Goal: Task Accomplishment & Management: Complete application form

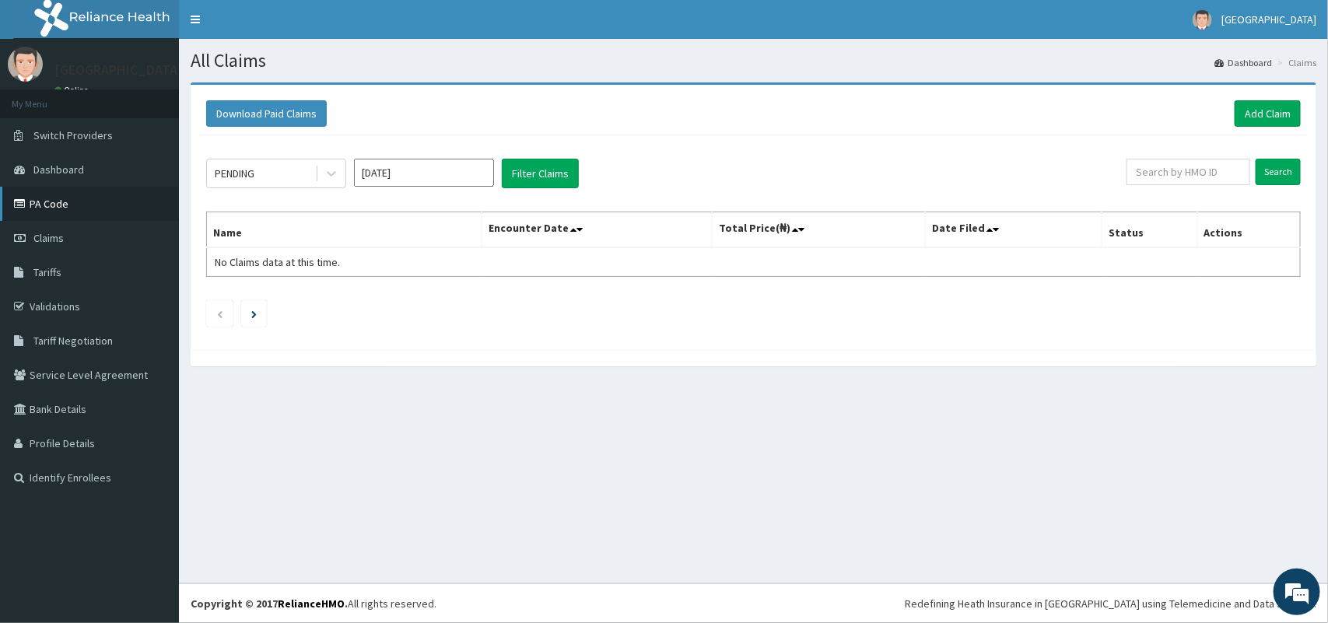
click at [51, 208] on link "PA Code" at bounding box center [89, 204] width 179 height 34
click at [1264, 110] on link "Add Claim" at bounding box center [1268, 113] width 66 height 26
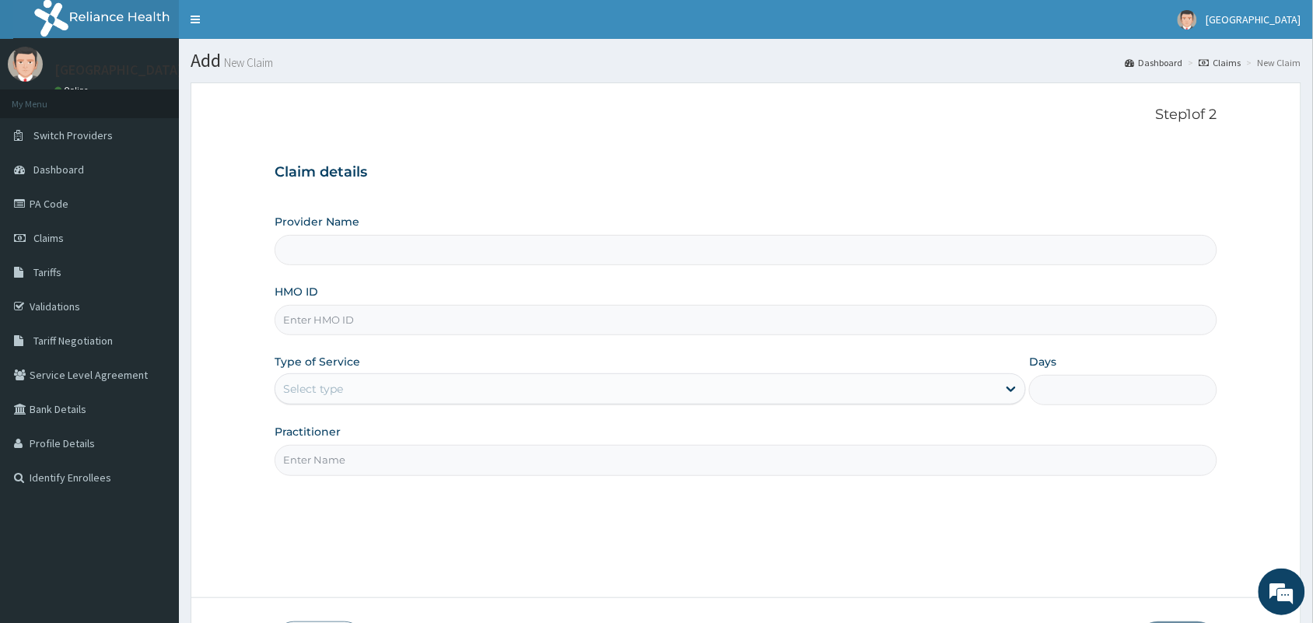
scroll to position [114, 0]
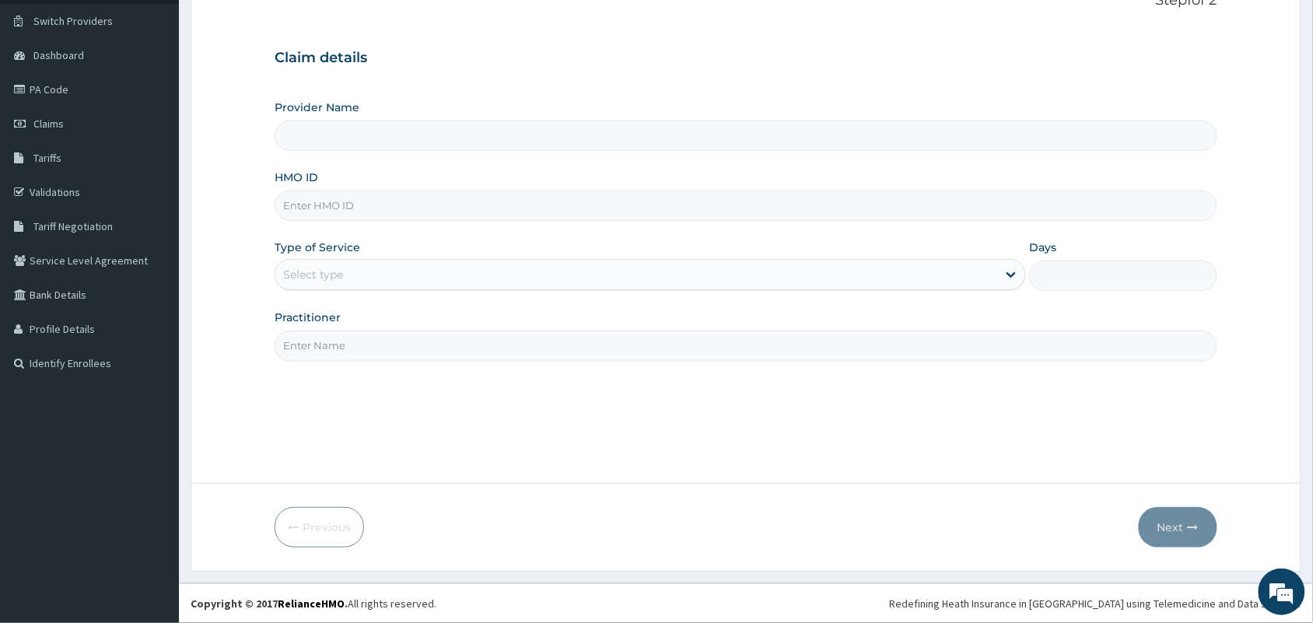
click at [693, 198] on input "HMO ID" at bounding box center [746, 206] width 943 height 30
type input "Tip Top Hospital"
click at [566, 207] on input "HMO ID" at bounding box center [746, 206] width 943 height 30
type input "APO/10041/C"
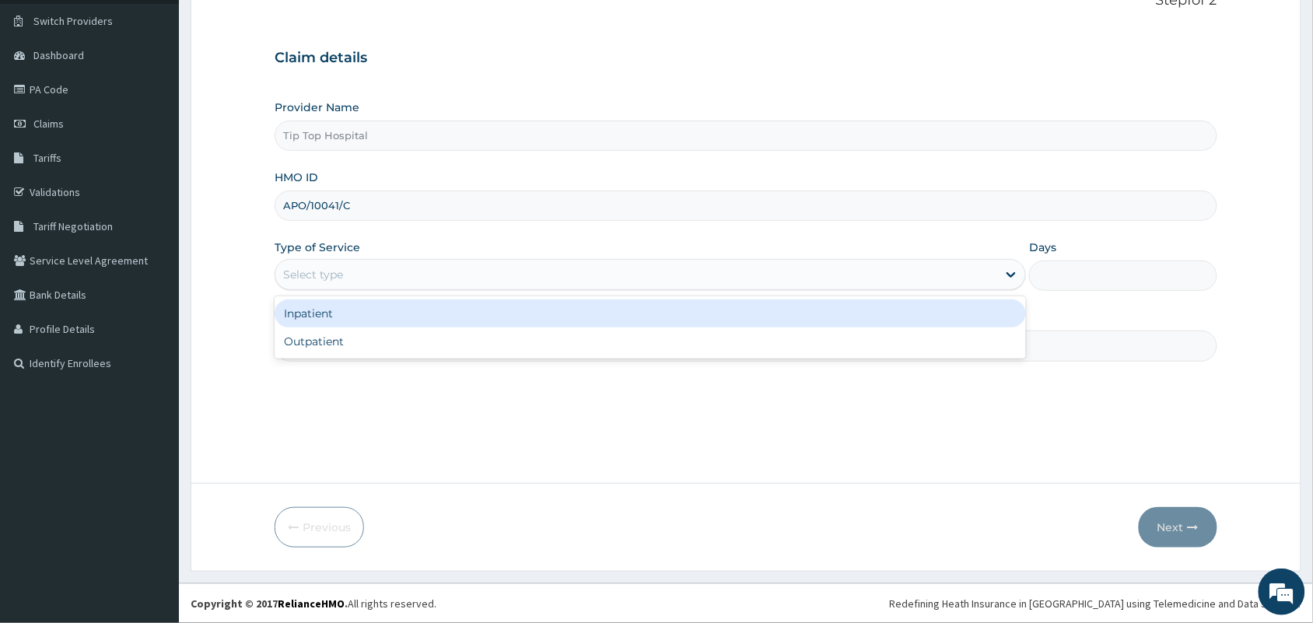
click at [502, 269] on div "Select type" at bounding box center [636, 274] width 722 height 25
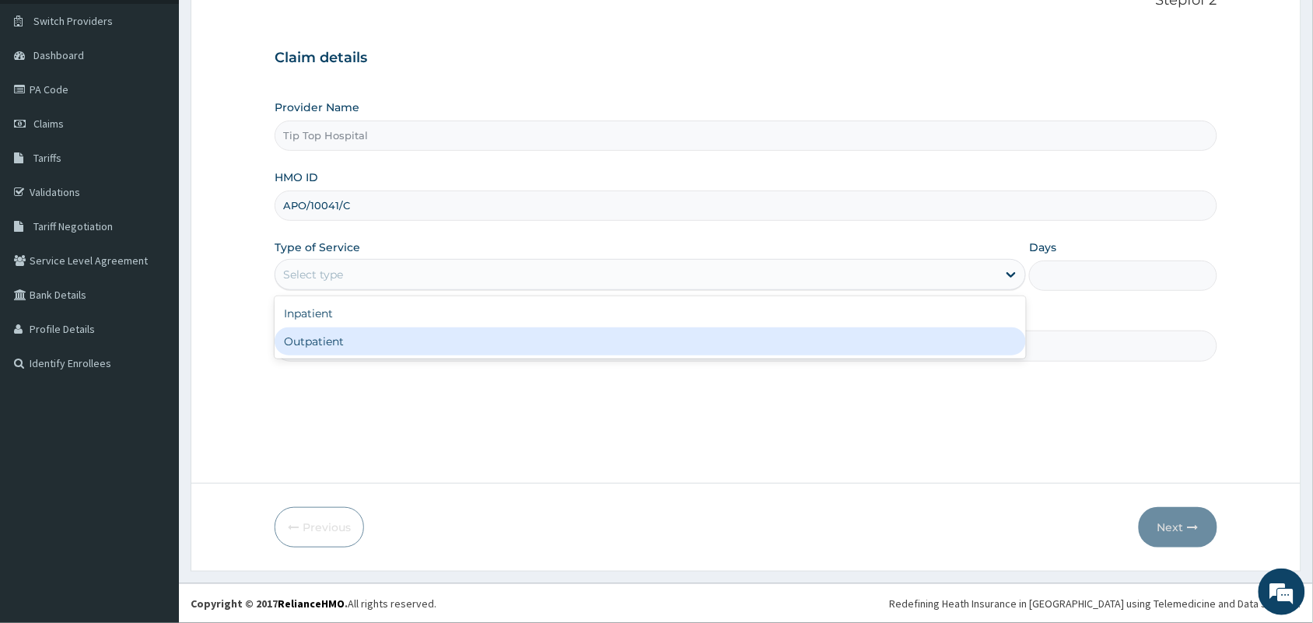
click at [430, 347] on div "Outpatient" at bounding box center [650, 341] width 751 height 28
type input "1"
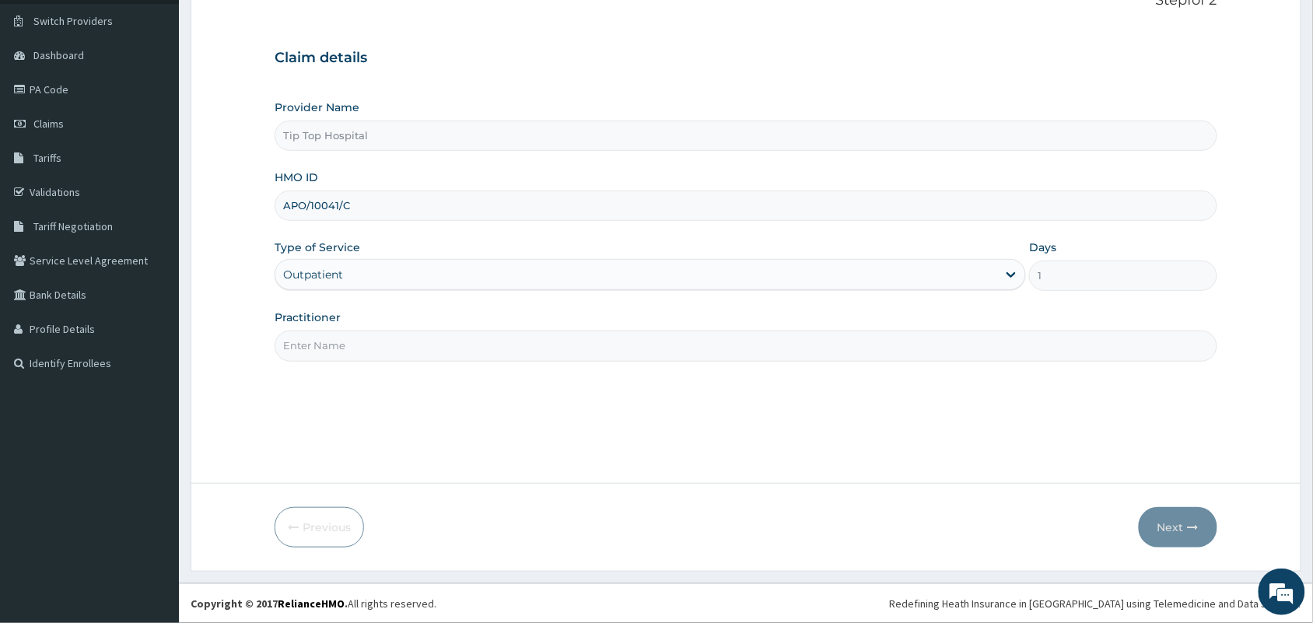
click at [430, 347] on input "Practitioner" at bounding box center [746, 346] width 943 height 30
type input "DR"
click at [1168, 525] on button "Next" at bounding box center [1178, 527] width 79 height 40
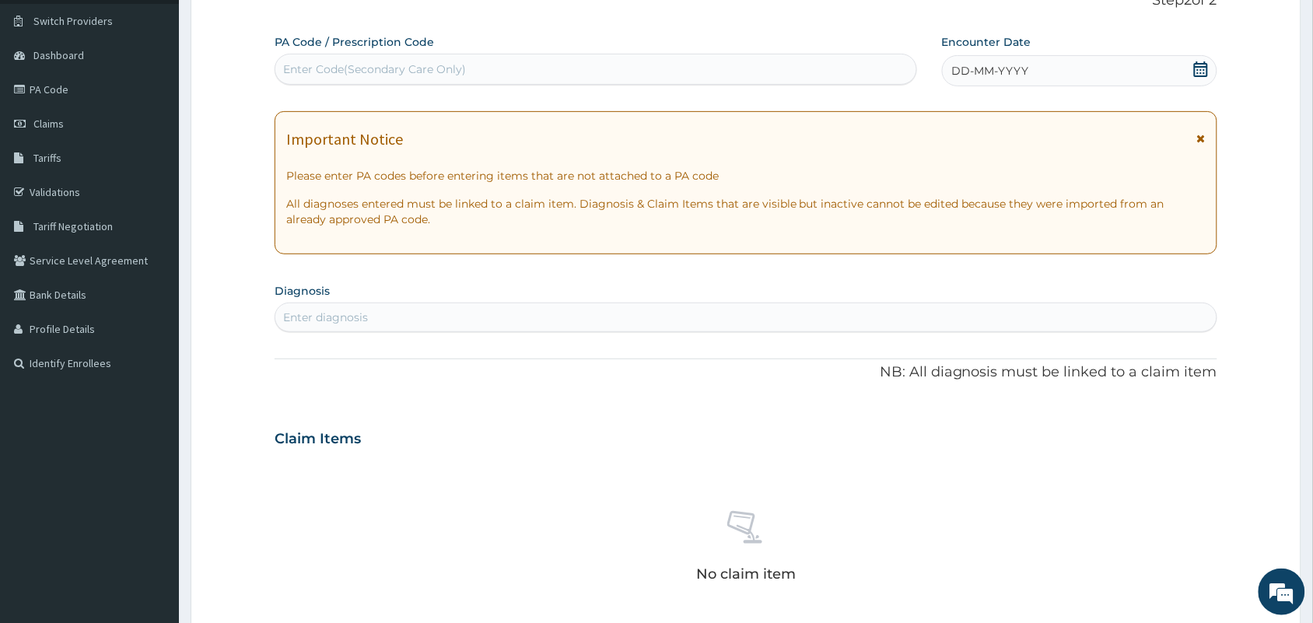
click at [694, 66] on div "Enter Code(Secondary Care Only)" at bounding box center [595, 69] width 641 height 25
paste input "PA/CB5655"
type input "PA/CB5655"
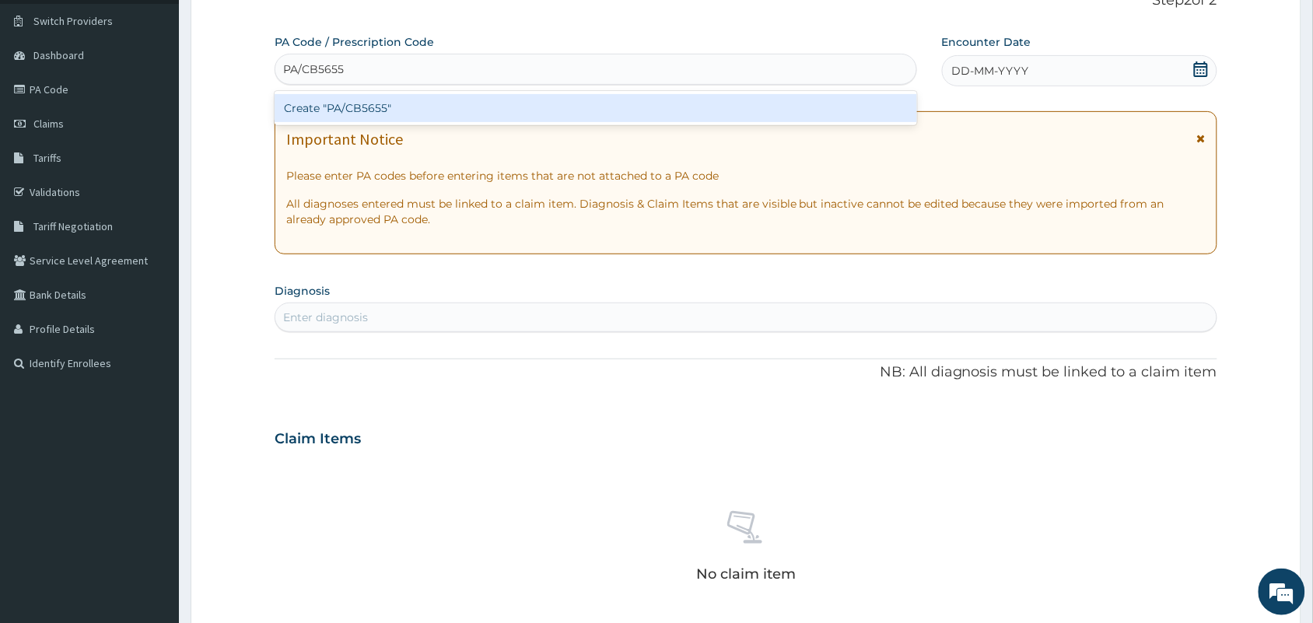
click at [595, 102] on div "Create "PA/CB5655"" at bounding box center [596, 108] width 643 height 28
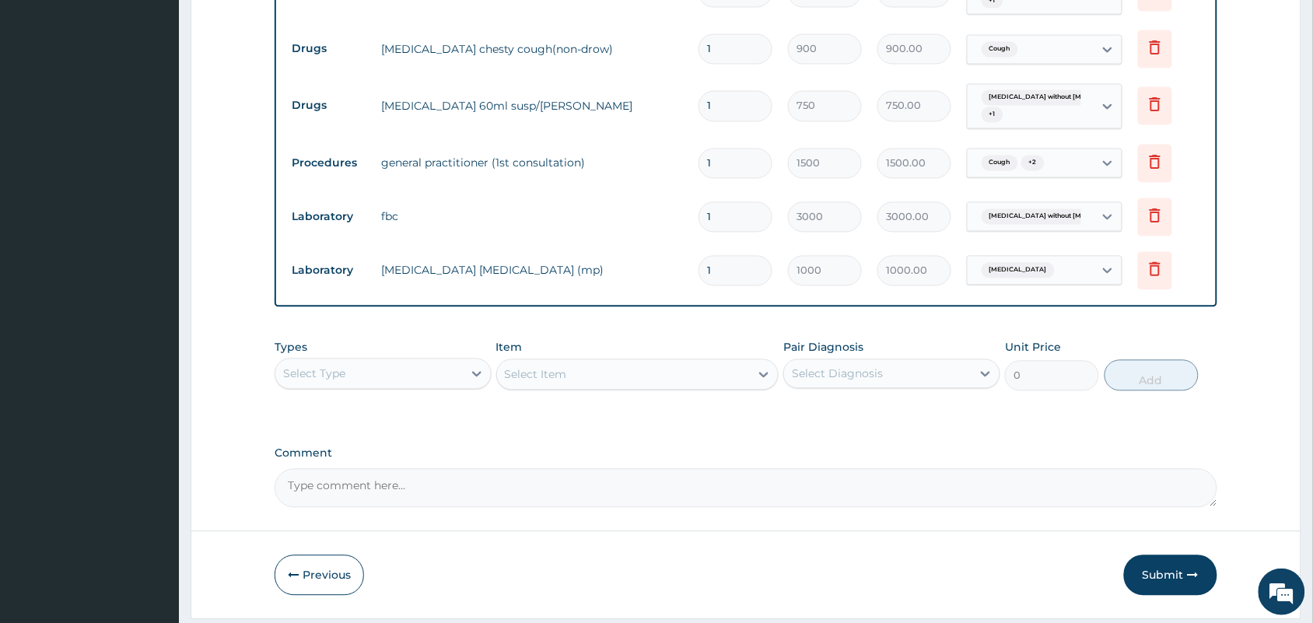
scroll to position [881, 0]
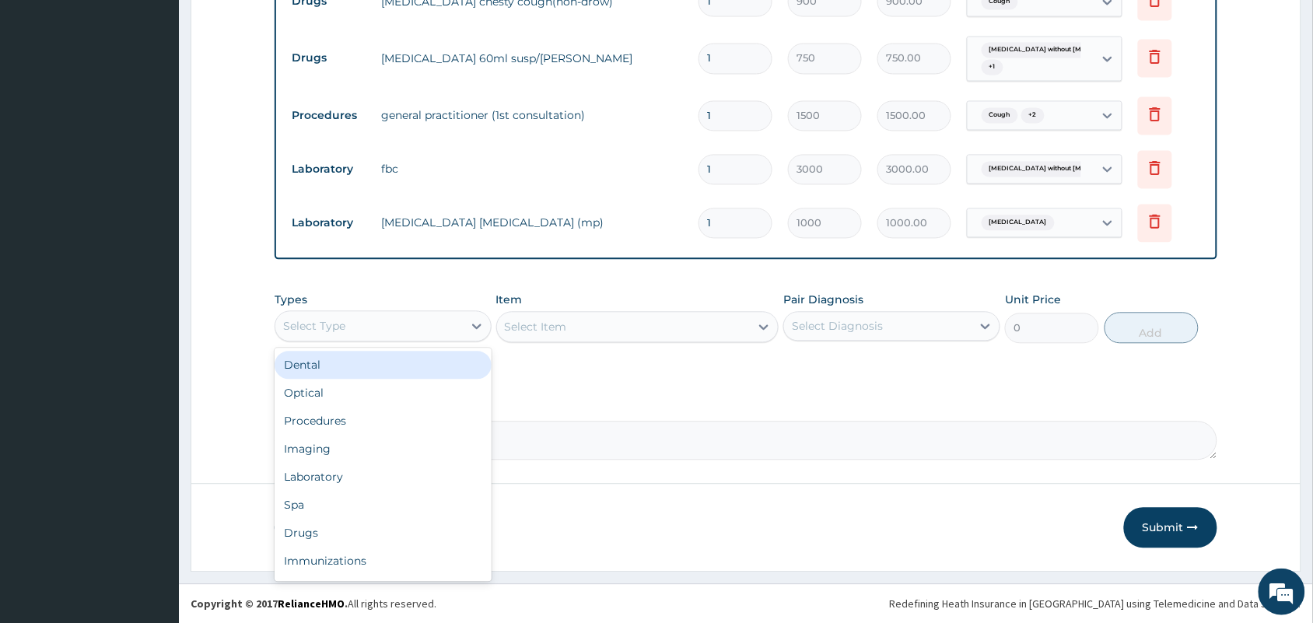
click at [425, 325] on div "Select Type" at bounding box center [368, 325] width 187 height 25
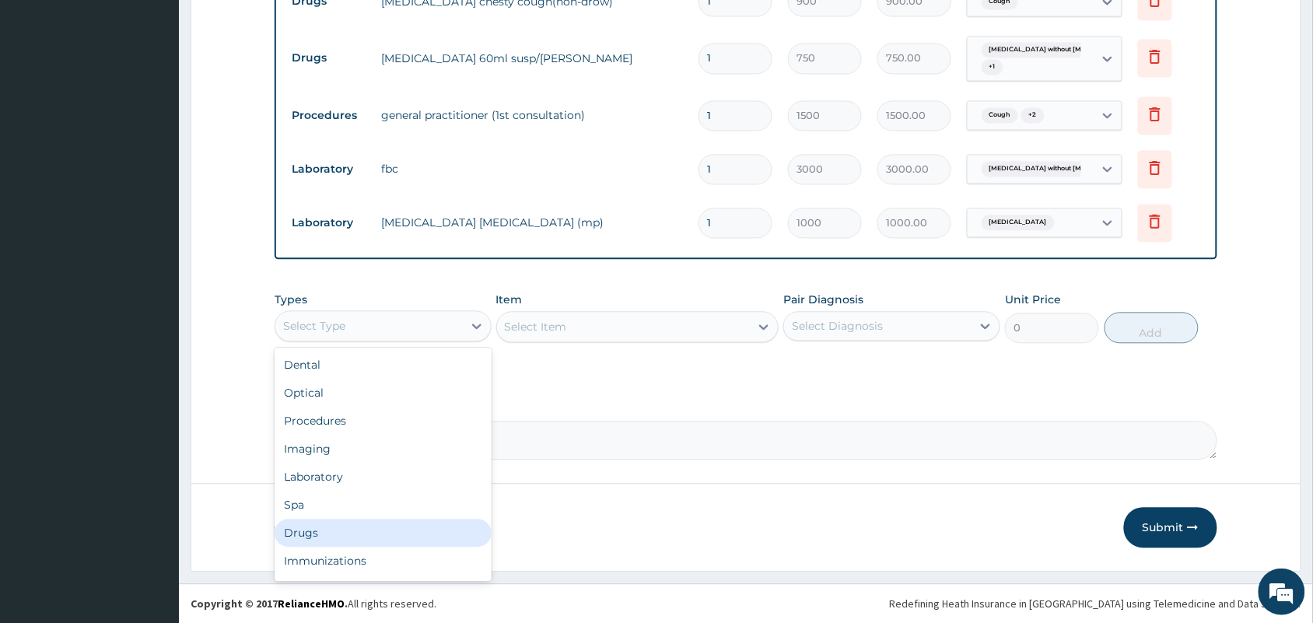
click at [369, 529] on div "Drugs" at bounding box center [383, 533] width 217 height 28
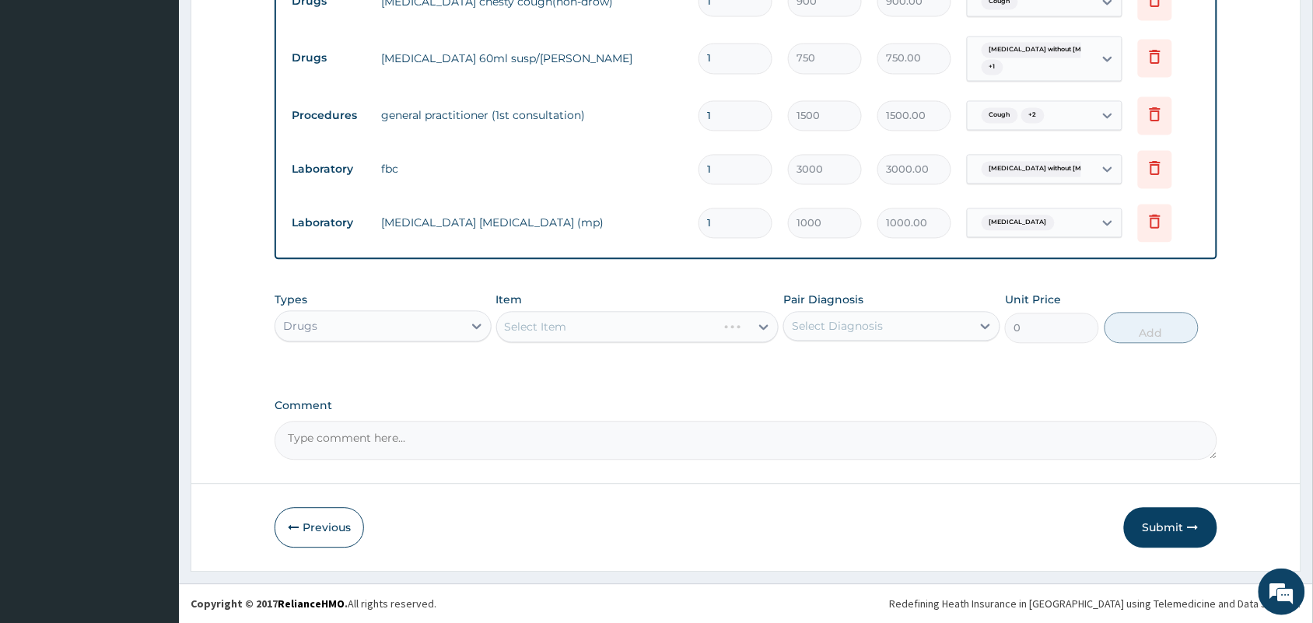
click at [870, 324] on div "Select Diagnosis" at bounding box center [837, 326] width 91 height 16
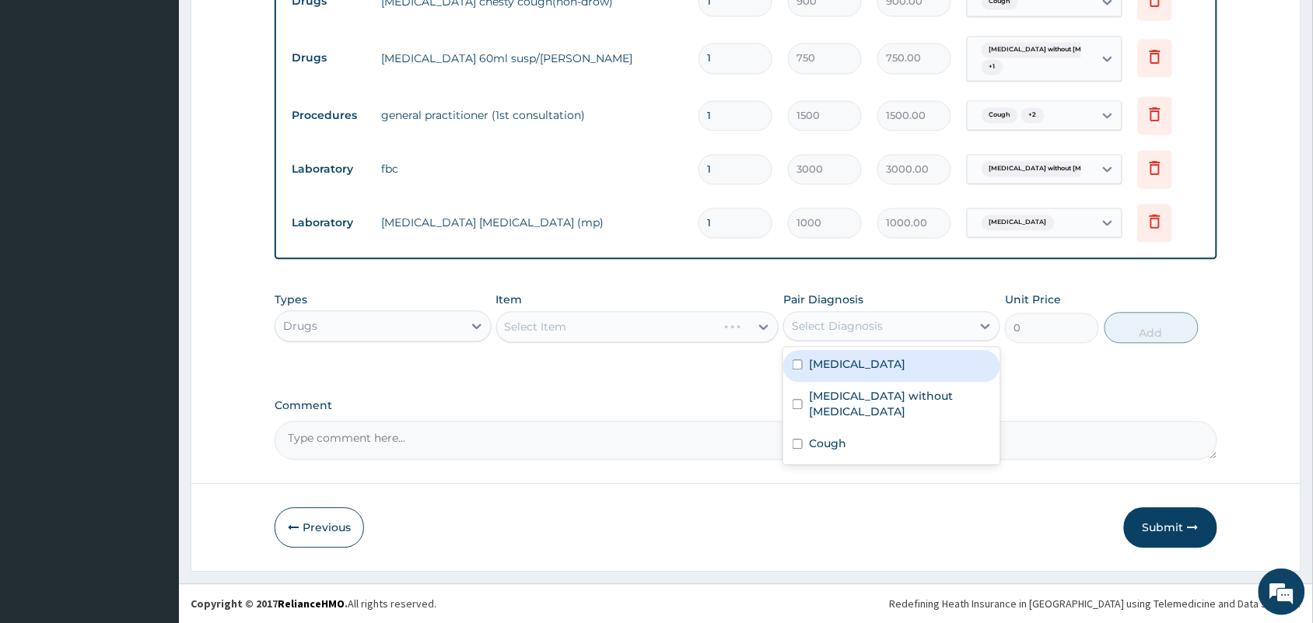
click at [854, 356] on label "Malaria, unspecified" at bounding box center [857, 364] width 96 height 16
checkbox input "true"
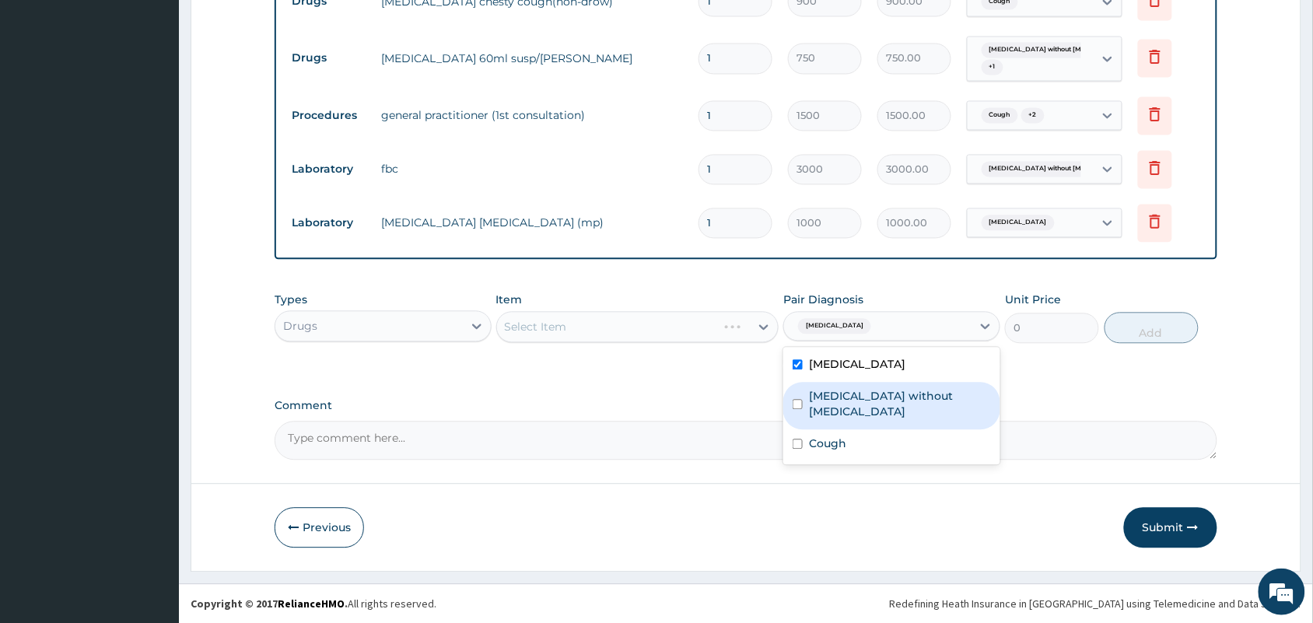
click at [839, 383] on div "Sepsis without septic shock" at bounding box center [891, 405] width 217 height 47
checkbox input "true"
click at [856, 372] on div "Malaria, unspecified" at bounding box center [891, 366] width 217 height 32
checkbox input "false"
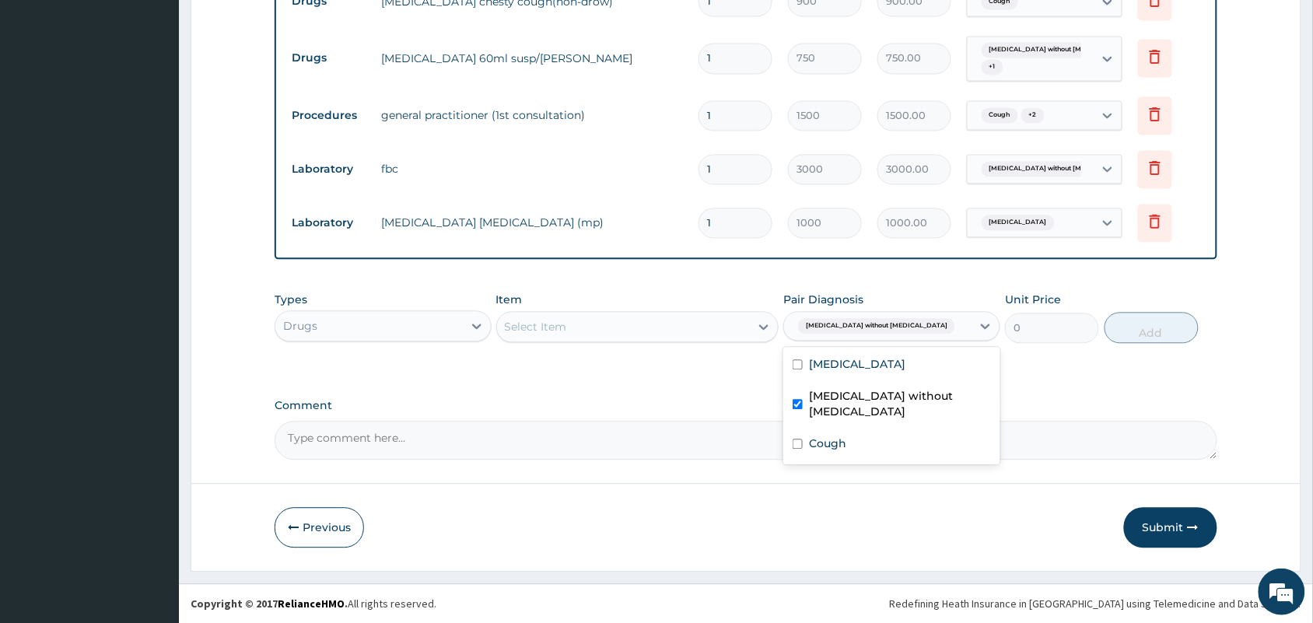
click at [846, 393] on label "Sepsis without septic shock" at bounding box center [900, 403] width 182 height 31
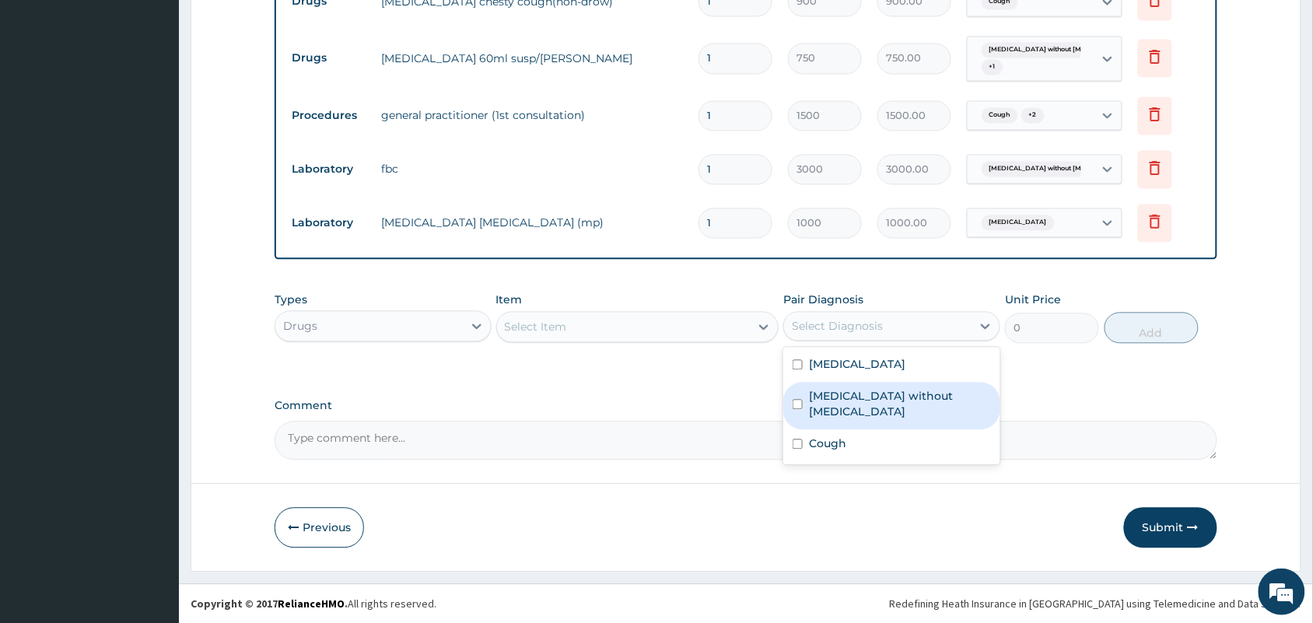
click at [857, 405] on div "Sepsis without septic shock" at bounding box center [891, 405] width 217 height 47
checkbox input "true"
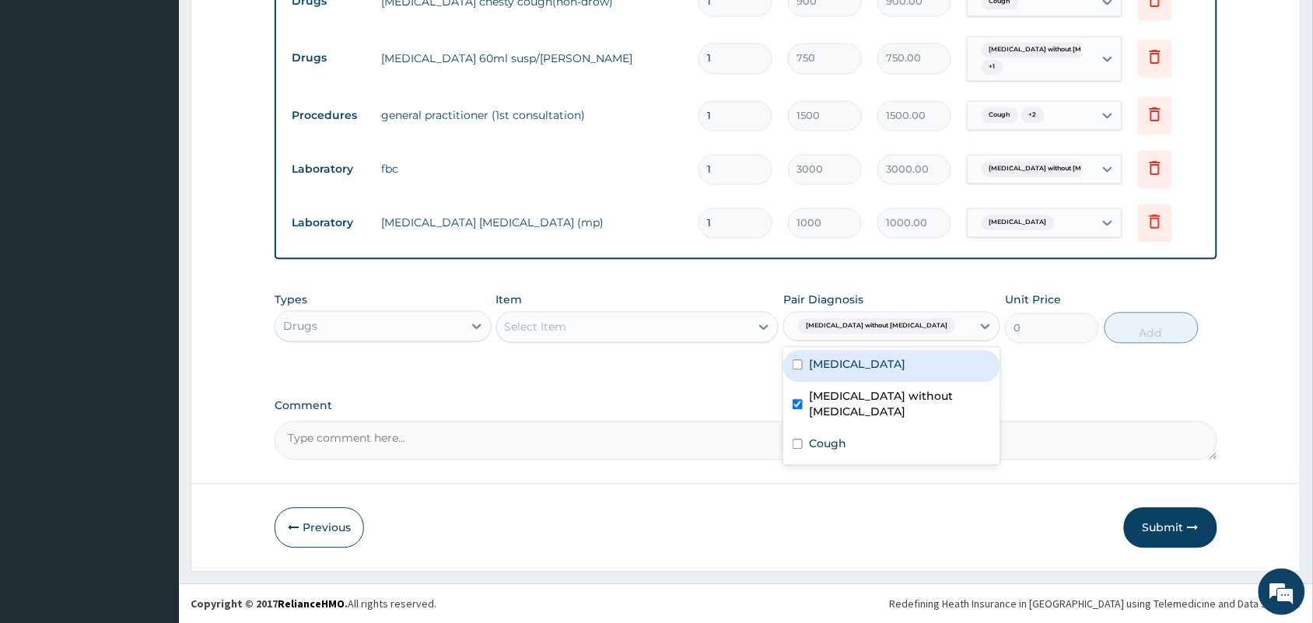
click at [875, 375] on div "Malaria, unspecified" at bounding box center [891, 366] width 217 height 32
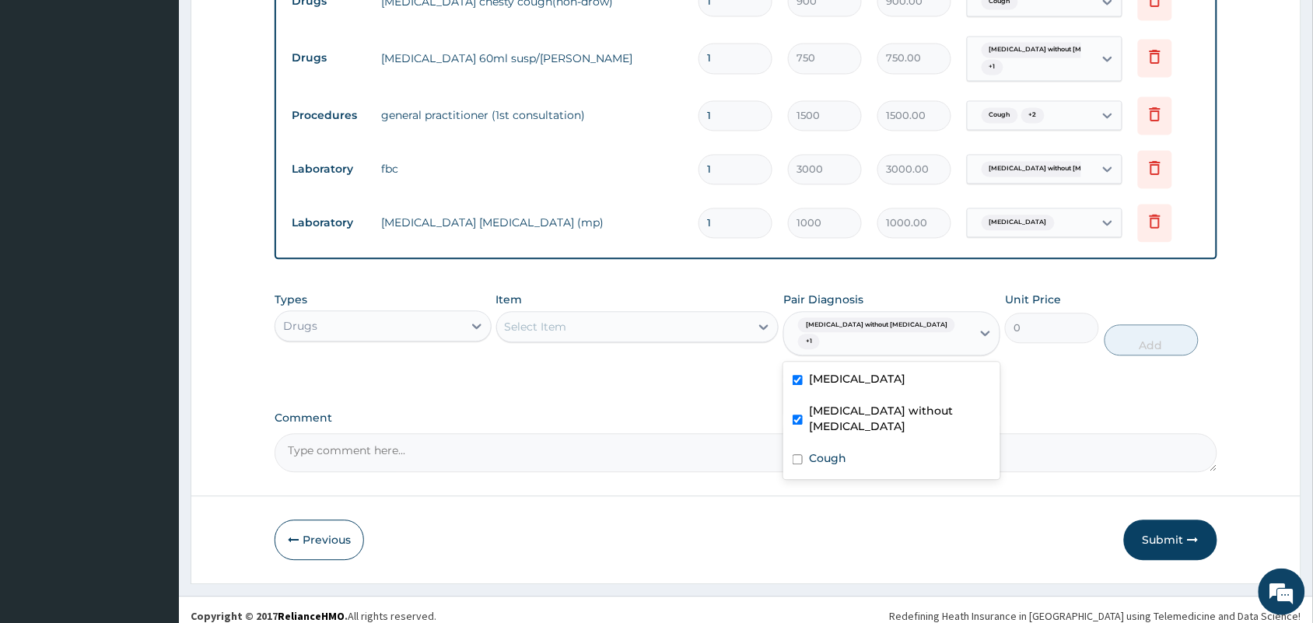
click at [875, 375] on div "Malaria, unspecified" at bounding box center [891, 381] width 217 height 32
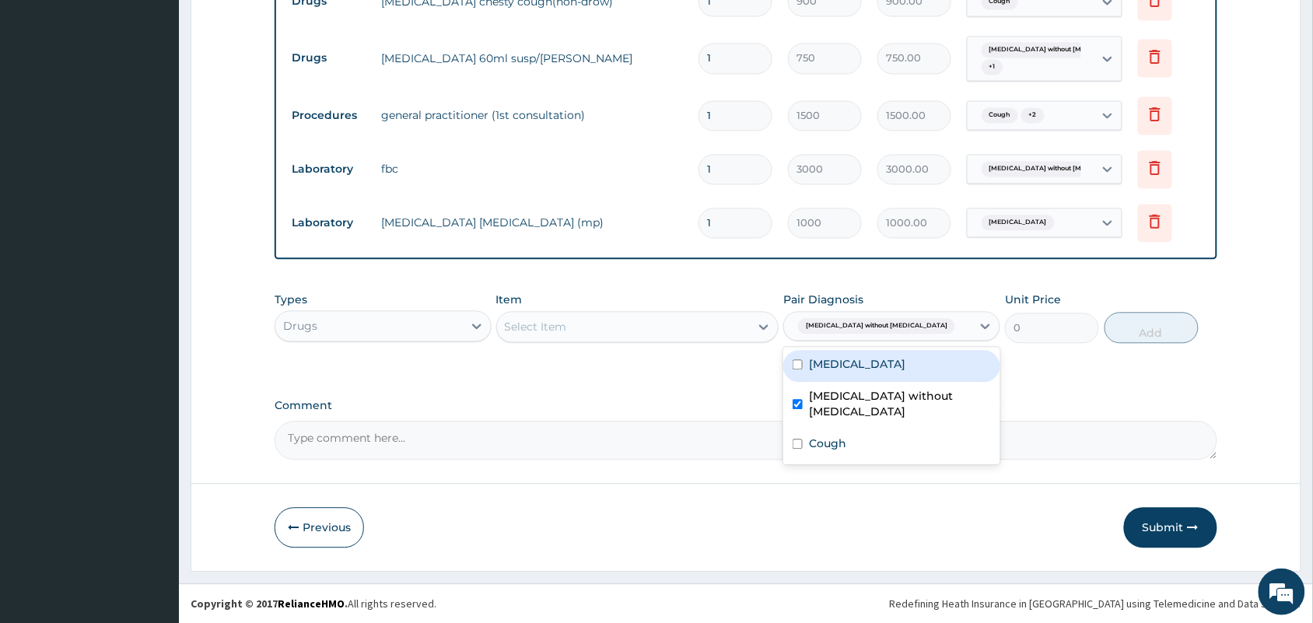
click at [875, 375] on div "Malaria, unspecified" at bounding box center [891, 366] width 217 height 32
checkbox input "true"
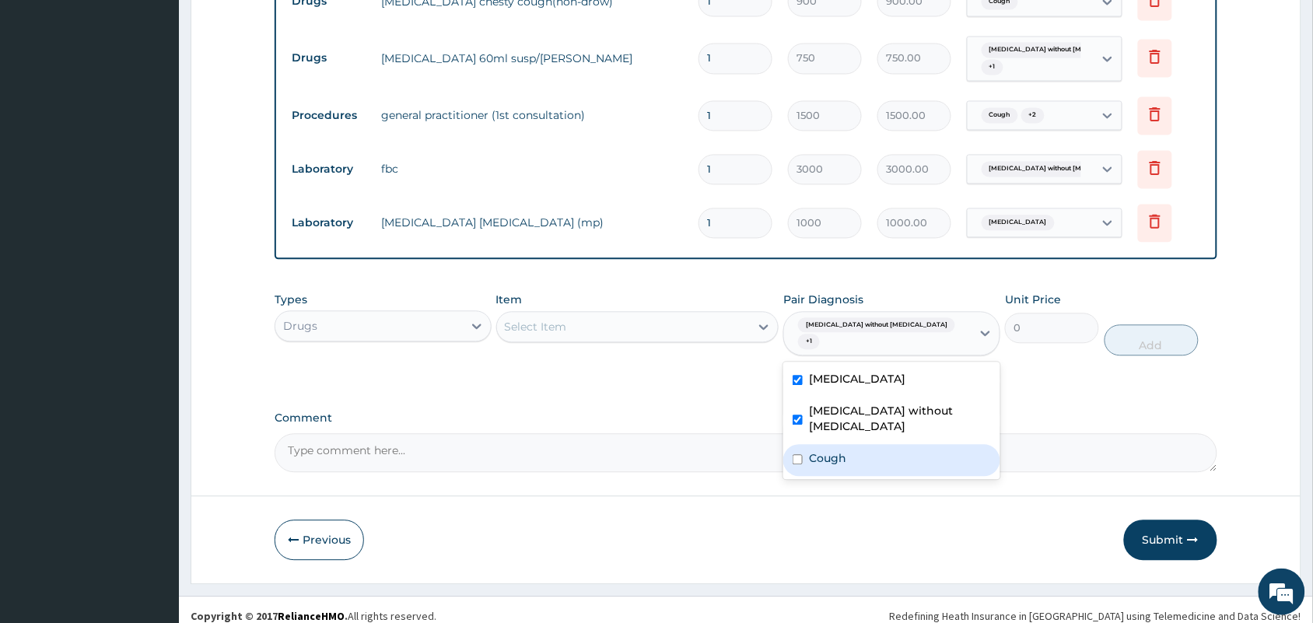
click at [837, 450] on label "Cough" at bounding box center [827, 458] width 37 height 16
checkbox input "true"
click at [714, 335] on div "Select Item" at bounding box center [624, 326] width 254 height 25
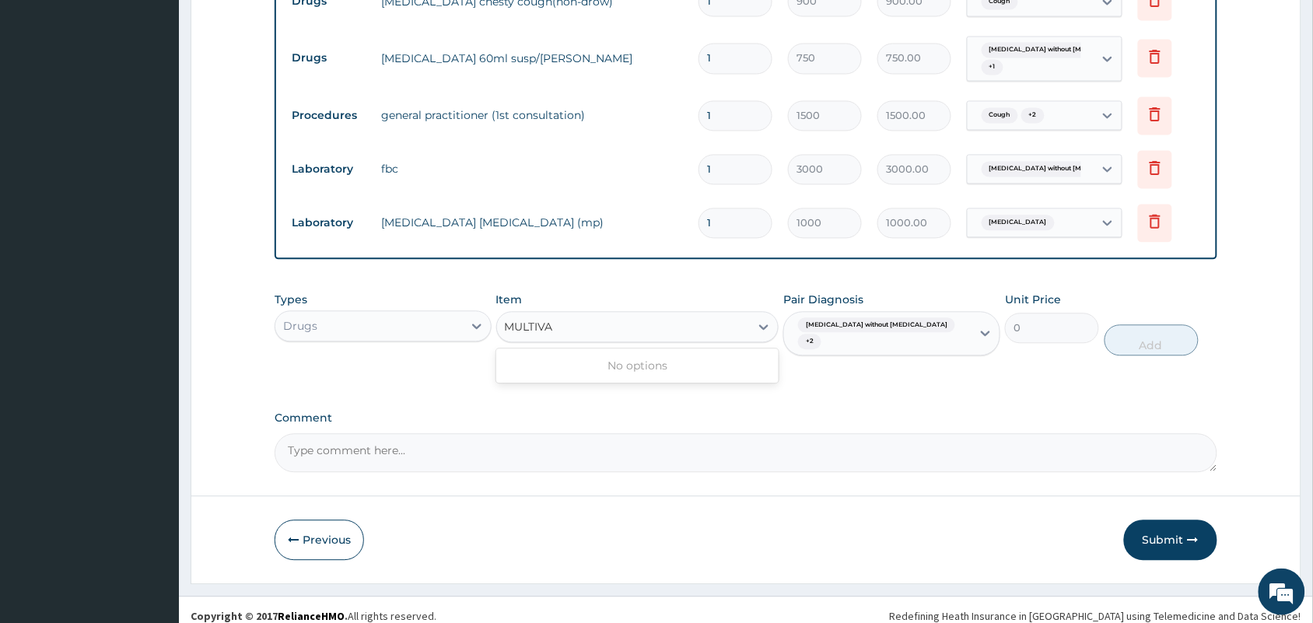
type input "MULTIV"
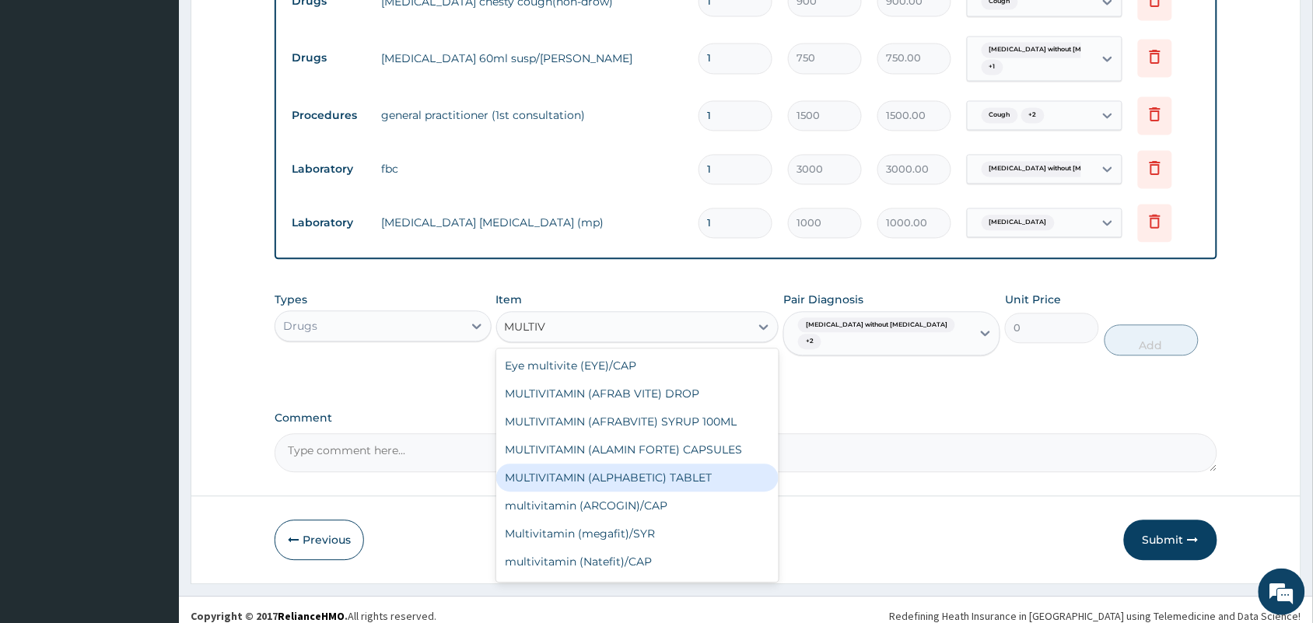
click at [699, 478] on div "MULTIVITAMIN (ALPHABETIC) TABLET" at bounding box center [637, 478] width 283 height 28
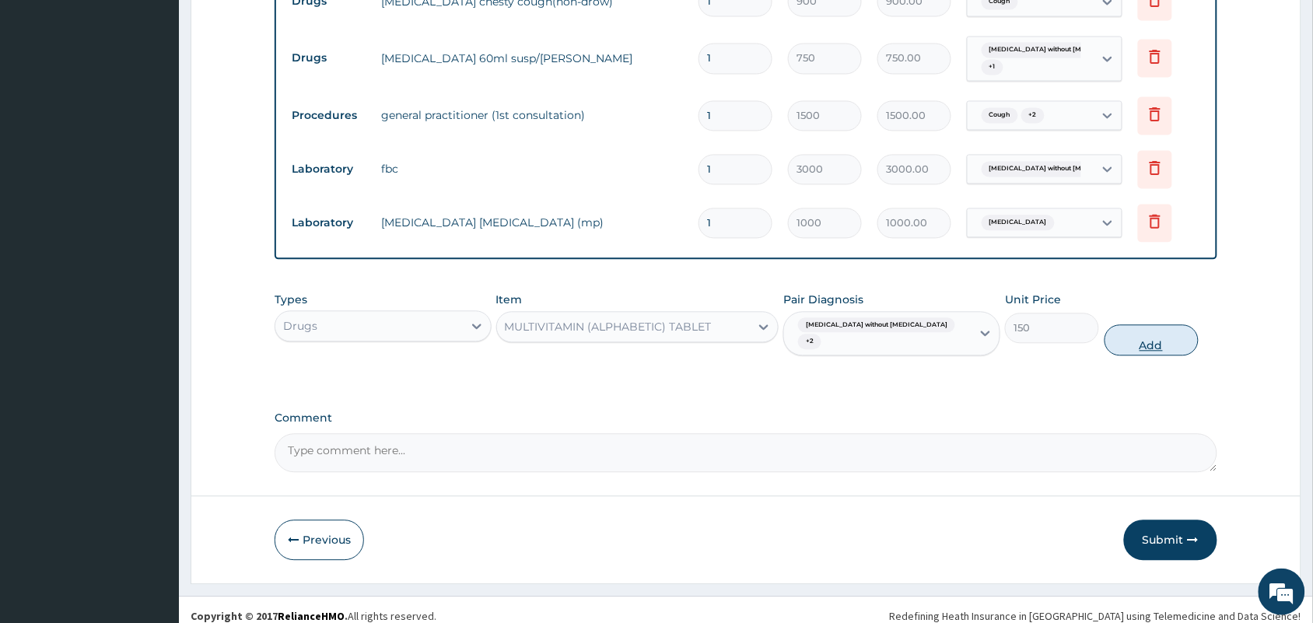
click at [1146, 331] on button "Add" at bounding box center [1152, 339] width 94 height 31
type input "0"
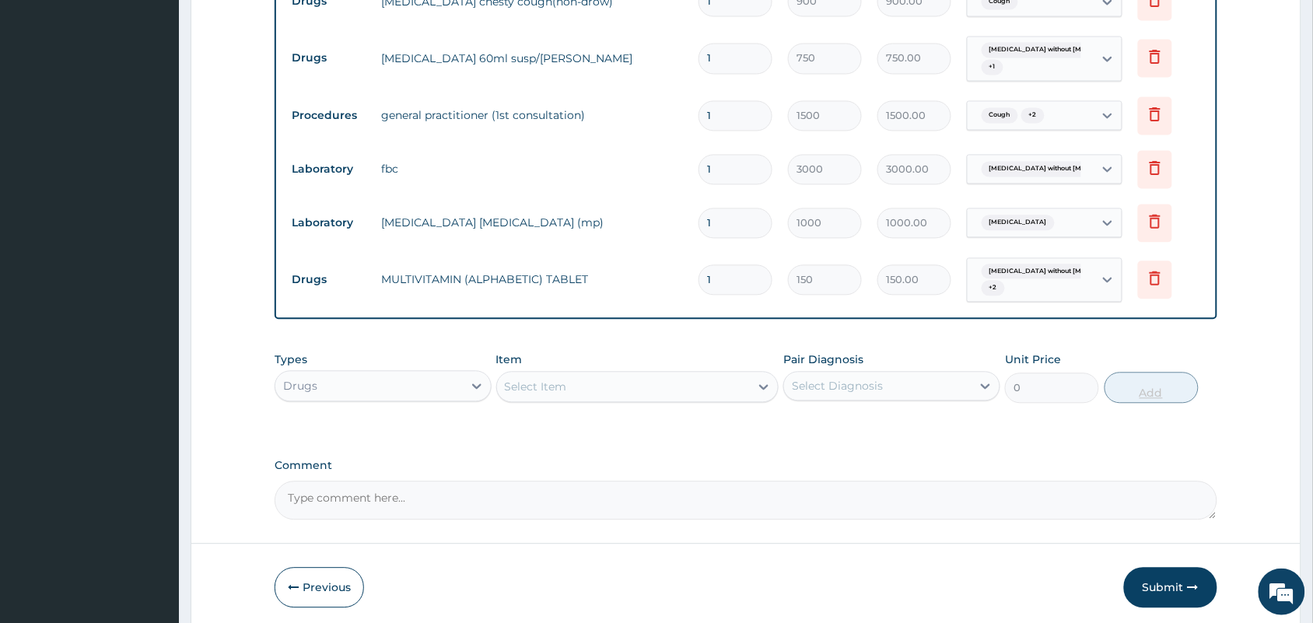
type input "10"
type input "1500.00"
type input "10"
click at [1158, 592] on button "Submit" at bounding box center [1170, 587] width 93 height 40
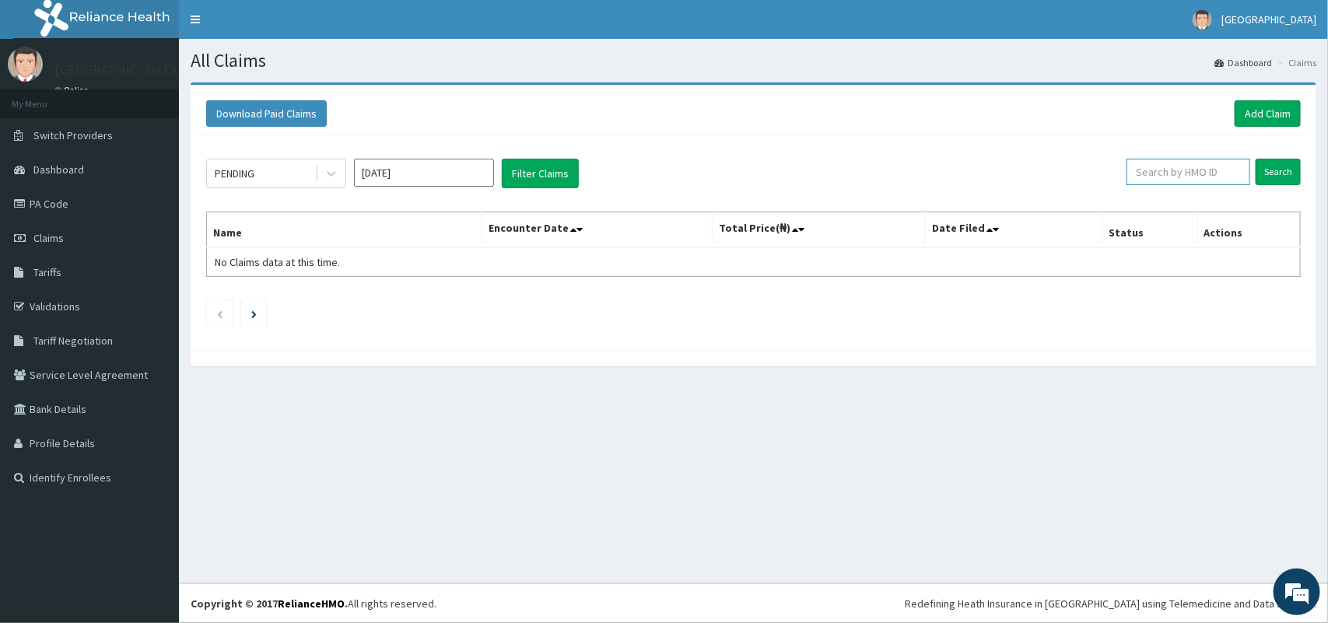
click at [1210, 163] on input "text" at bounding box center [1188, 172] width 124 height 26
type input "APO/10041/C"
click at [1266, 170] on input "Search" at bounding box center [1278, 172] width 45 height 26
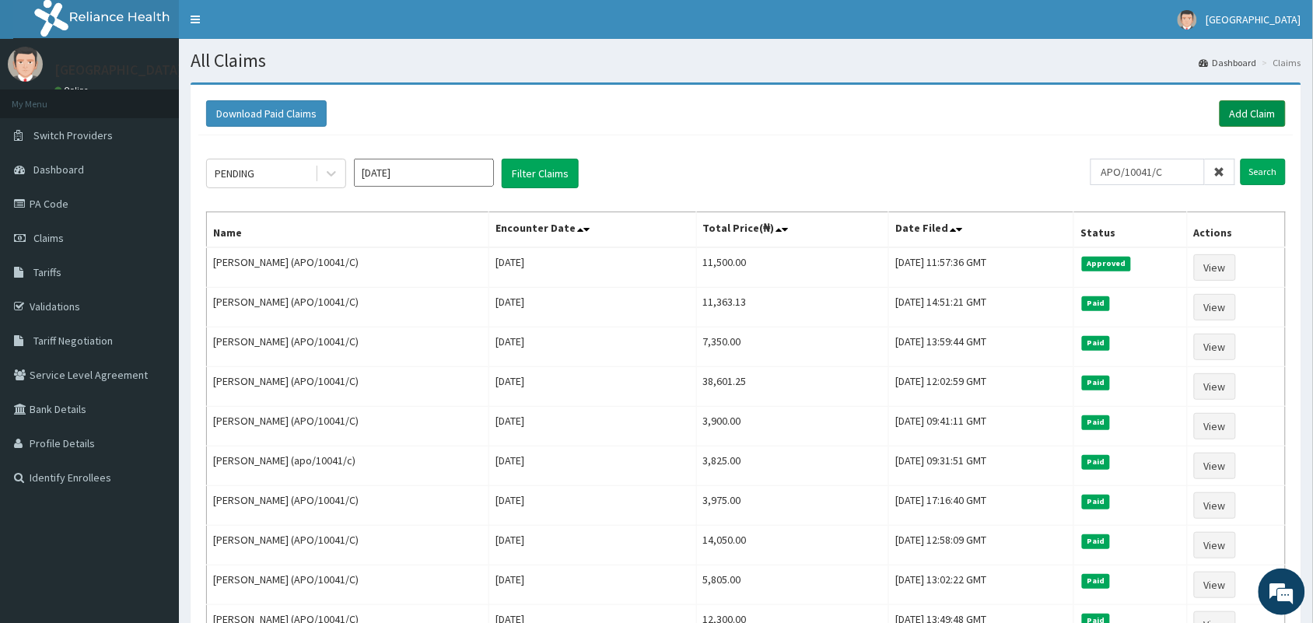
click at [1253, 114] on link "Add Claim" at bounding box center [1253, 113] width 66 height 26
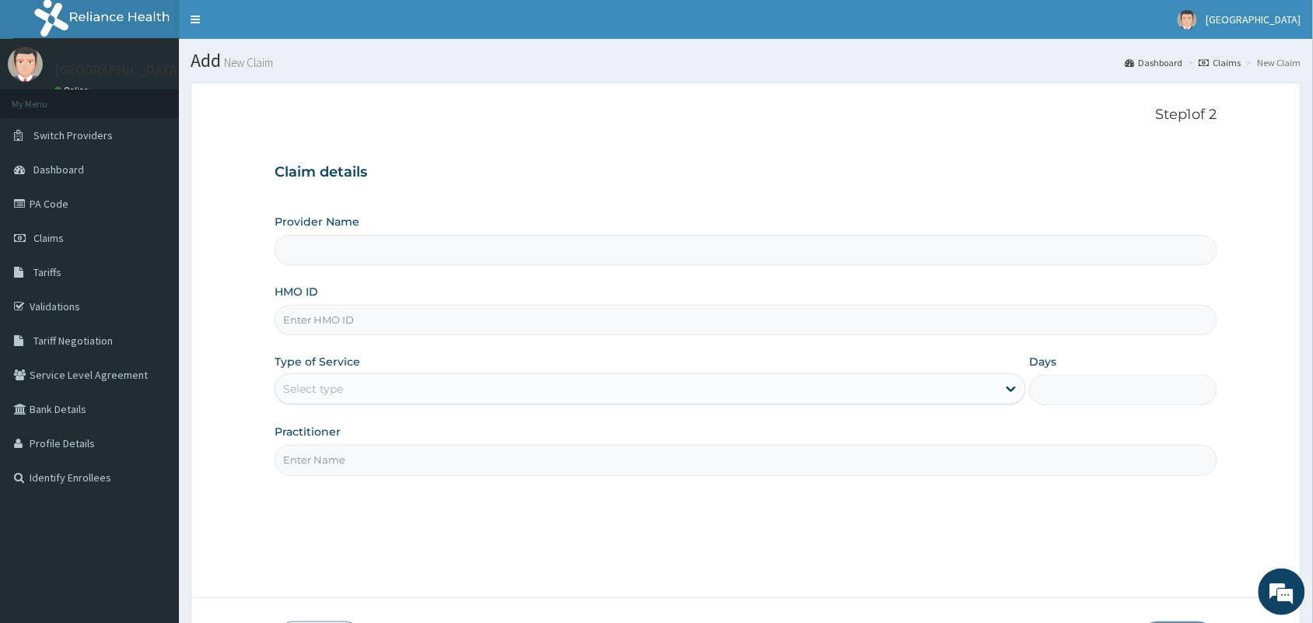
type input "Tip Top Hospital"
